Goal: Download file/media

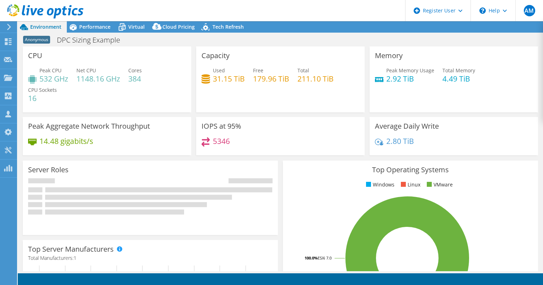
select select "EUFrankfurt"
select select "EUR"
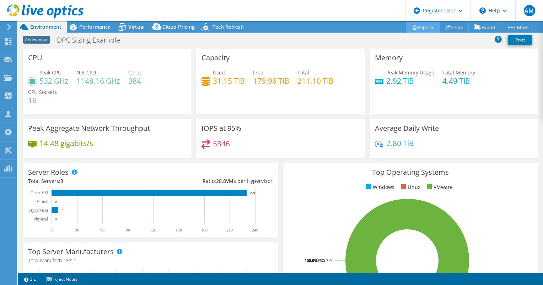
click at [419, 28] on link "Reports" at bounding box center [422, 27] width 34 height 11
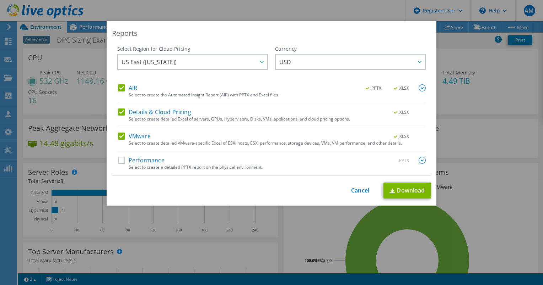
click at [125, 162] on label "Performance" at bounding box center [141, 160] width 47 height 7
click at [0, 0] on input "Performance" at bounding box center [0, 0] width 0 height 0
click at [398, 187] on link "Download" at bounding box center [407, 191] width 48 height 16
click at [420, 158] on img at bounding box center [421, 160] width 7 height 7
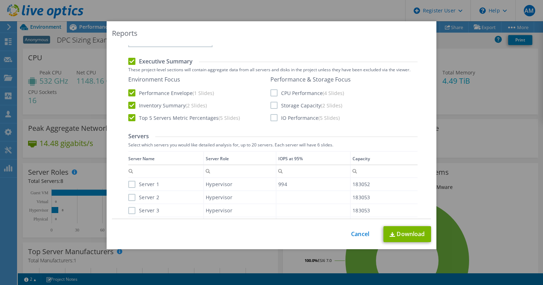
scroll to position [142, 0]
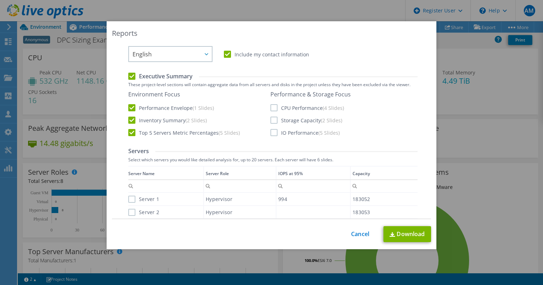
click at [271, 107] on label "CPU Performance (4 Slides)" at bounding box center [306, 107] width 73 height 7
click at [0, 0] on input "CPU Performance (4 Slides)" at bounding box center [0, 0] width 0 height 0
click at [272, 118] on label "Storage Capacity (2 Slides)" at bounding box center [306, 120] width 72 height 7
click at [0, 0] on input "Storage Capacity (2 Slides)" at bounding box center [0, 0] width 0 height 0
click at [271, 134] on label "IO Performance (5 Slides)" at bounding box center [304, 132] width 69 height 7
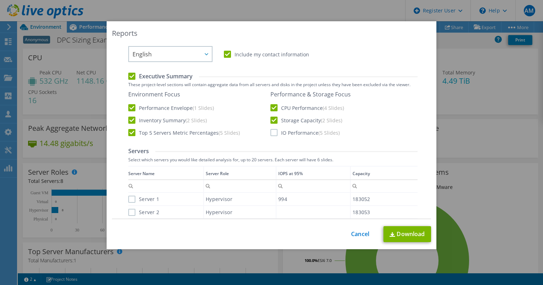
click at [0, 0] on input "IO Performance (5 Slides)" at bounding box center [0, 0] width 0 height 0
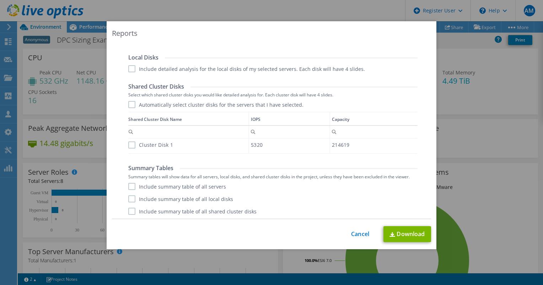
scroll to position [395, 0]
click at [415, 234] on link "Download" at bounding box center [407, 235] width 48 height 16
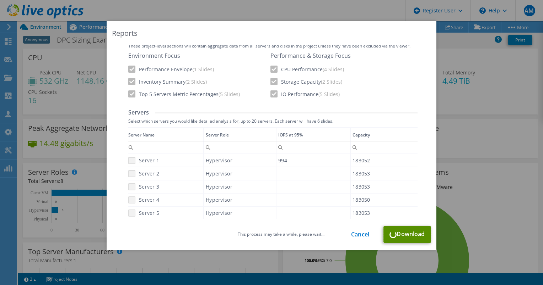
scroll to position [111, 0]
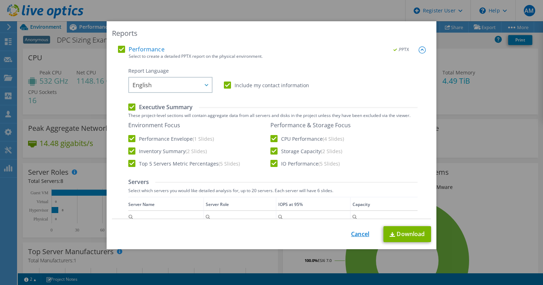
click at [361, 236] on link "Cancel" at bounding box center [360, 234] width 18 height 7
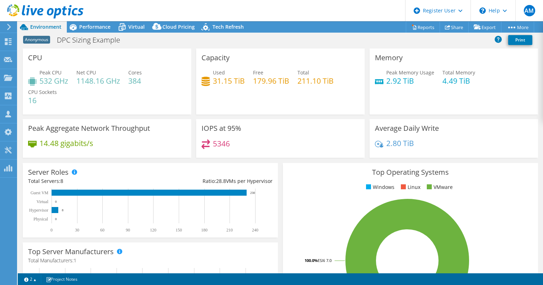
click at [134, 21] on header "AM Dell User [PERSON_NAME] [PERSON_NAME][EMAIL_ADDRESS][PERSON_NAME][DOMAIN_NAM…" at bounding box center [271, 10] width 543 height 21
click at [134, 23] on span "Virtual" at bounding box center [136, 26] width 16 height 7
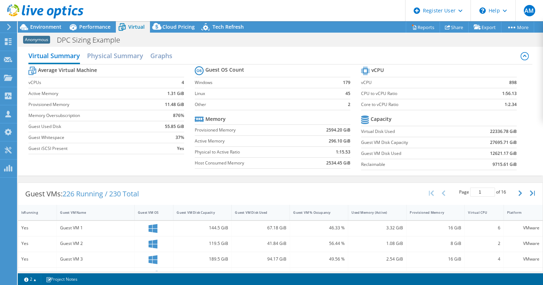
scroll to position [0, 0]
